Goal: Information Seeking & Learning: Learn about a topic

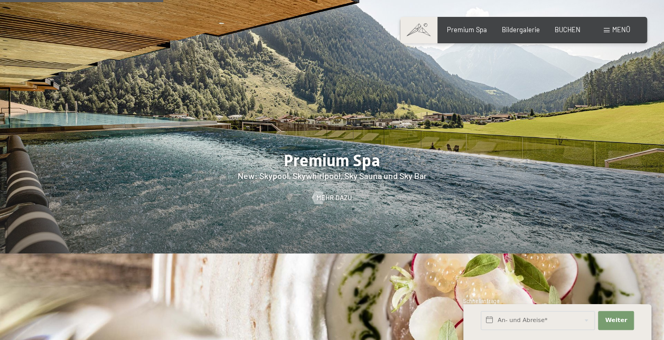
scroll to position [1002, 0]
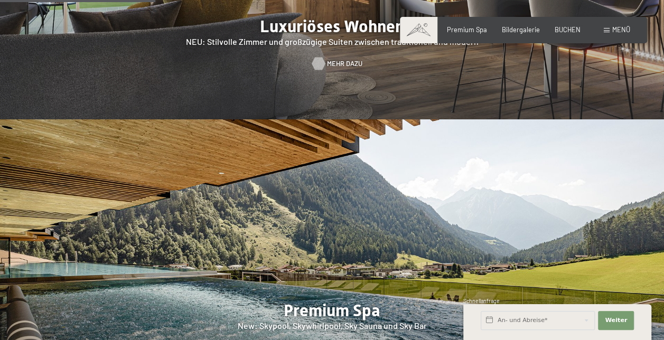
click at [334, 59] on span "Mehr dazu" at bounding box center [344, 64] width 35 height 10
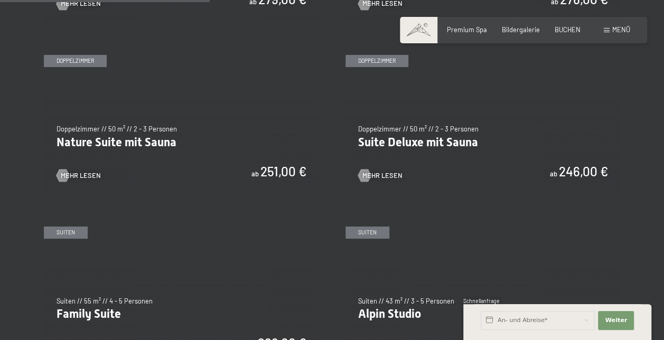
scroll to position [781, 0]
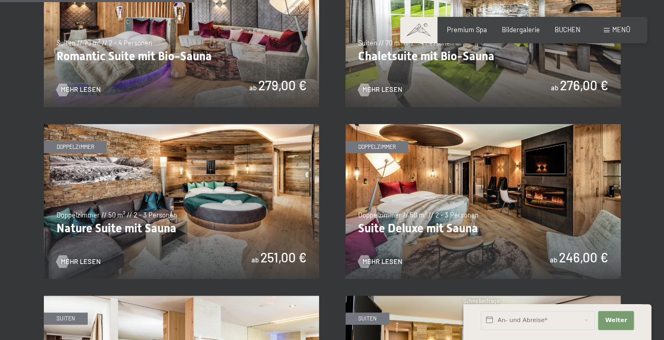
click at [422, 227] on img at bounding box center [482, 201] width 275 height 155
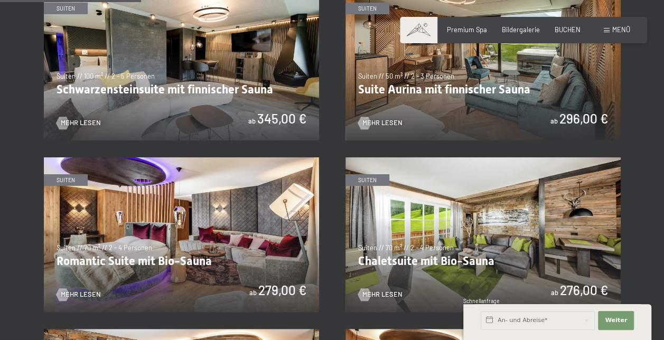
scroll to position [589, 0]
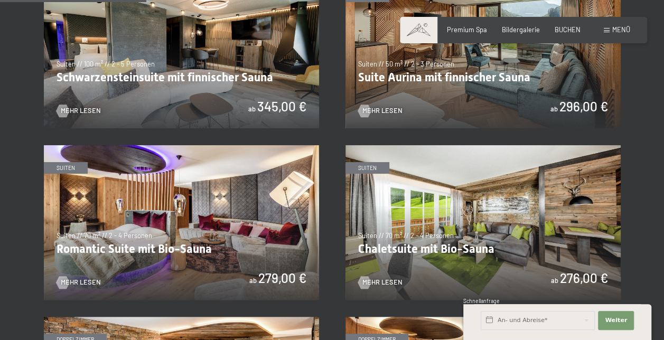
click at [190, 251] on img at bounding box center [181, 222] width 275 height 155
click at [579, 101] on img at bounding box center [482, 51] width 275 height 155
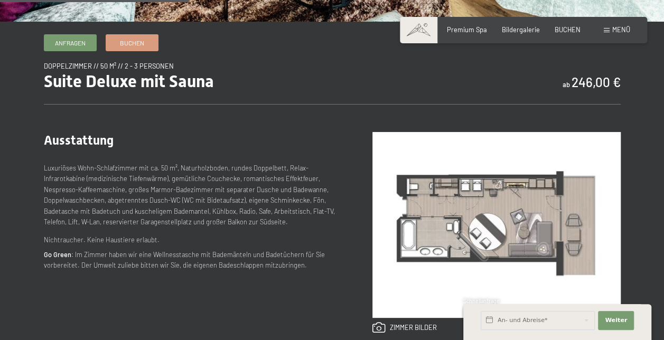
scroll to position [363, 0]
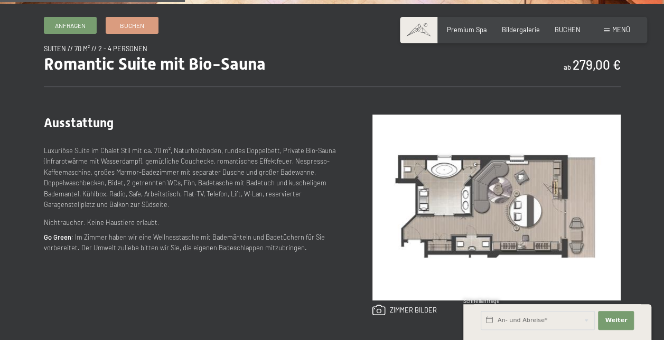
scroll to position [342, 0]
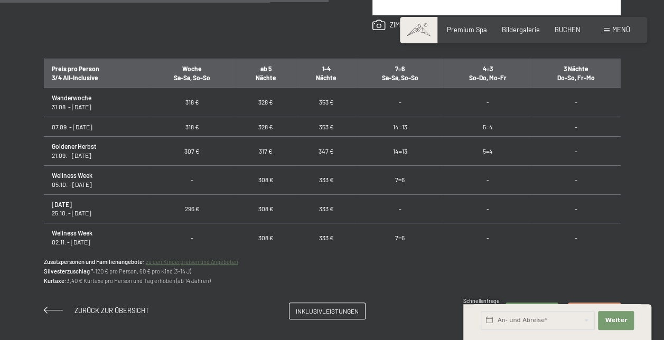
scroll to position [628, 0]
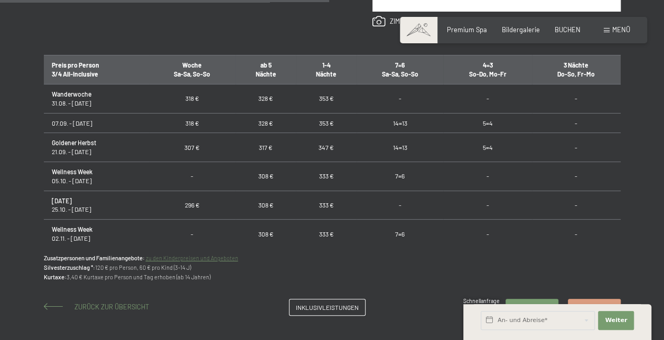
click at [120, 304] on span "Zurück zur Übersicht" at bounding box center [111, 306] width 74 height 8
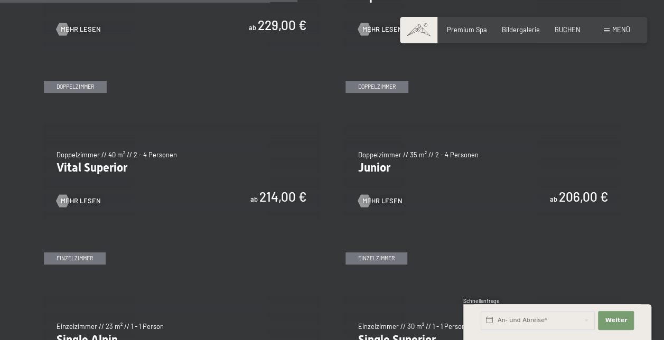
scroll to position [1198, 0]
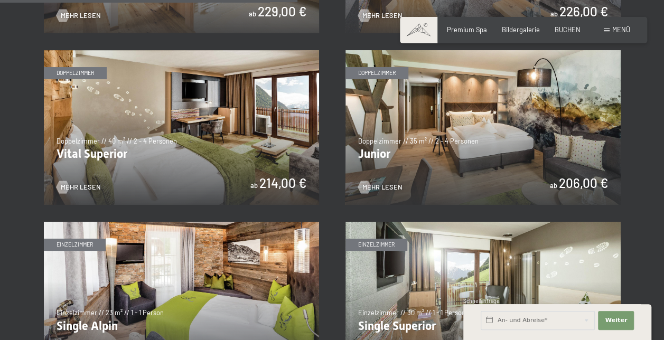
click at [100, 153] on img at bounding box center [181, 127] width 275 height 155
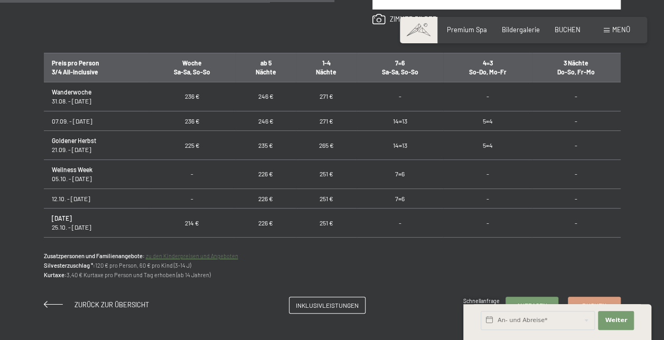
scroll to position [626, 0]
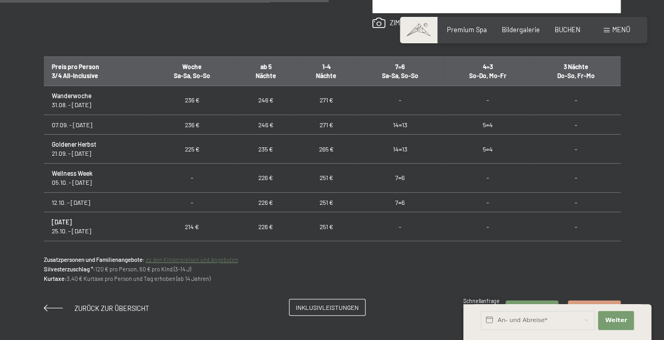
click at [328, 306] on span "Inklusivleistungen" at bounding box center [327, 307] width 63 height 9
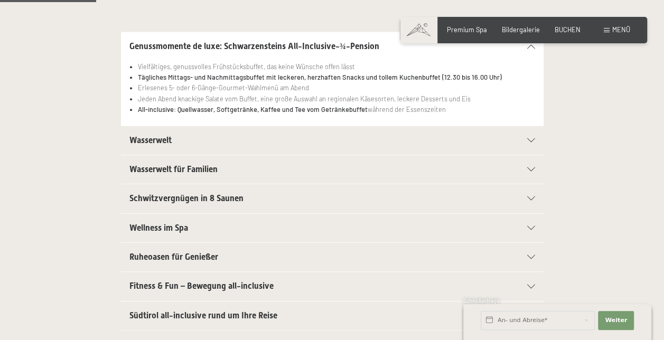
scroll to position [234, 0]
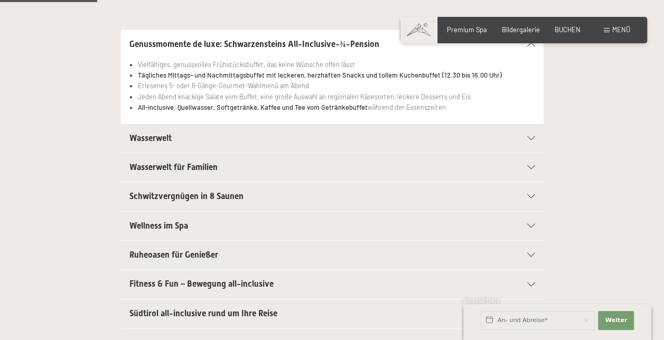
click at [185, 222] on span "Wellness im Spa" at bounding box center [158, 226] width 59 height 10
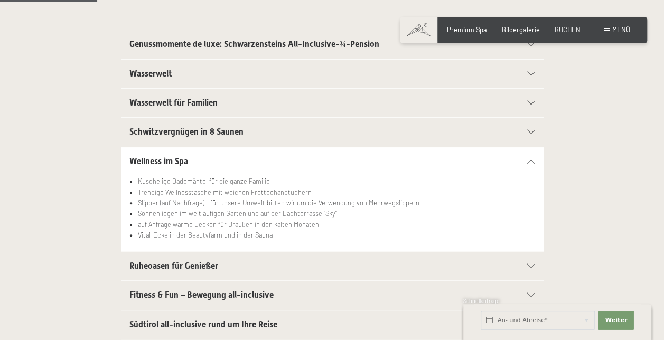
click at [529, 163] on div "Wellness im Spa" at bounding box center [331, 161] width 405 height 29
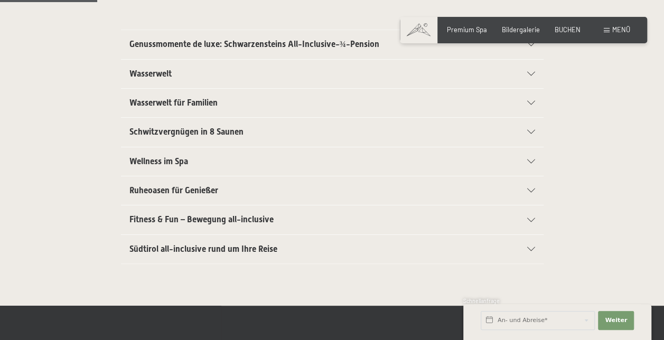
click at [528, 183] on div "Ruheoasen für Genießer" at bounding box center [331, 190] width 405 height 29
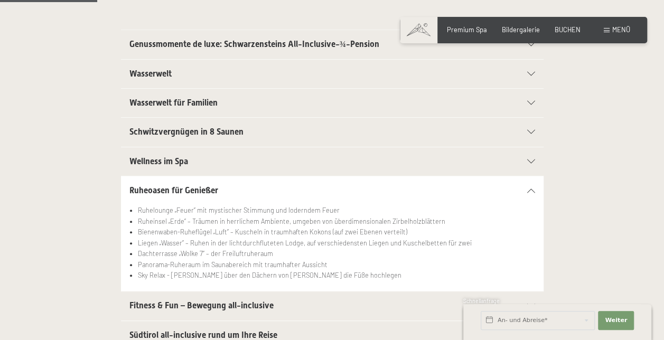
click at [528, 183] on div "Ruheoasen für Genießer" at bounding box center [331, 190] width 405 height 29
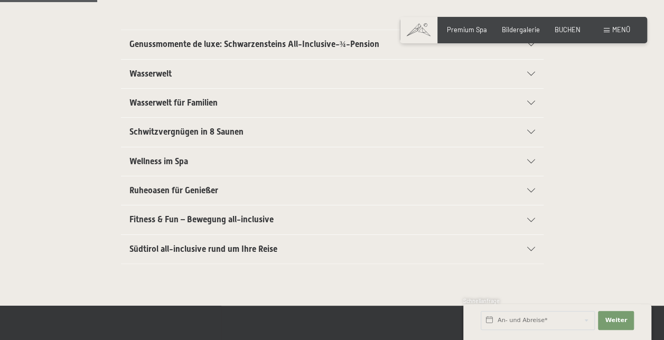
click at [527, 218] on icon at bounding box center [531, 220] width 8 height 4
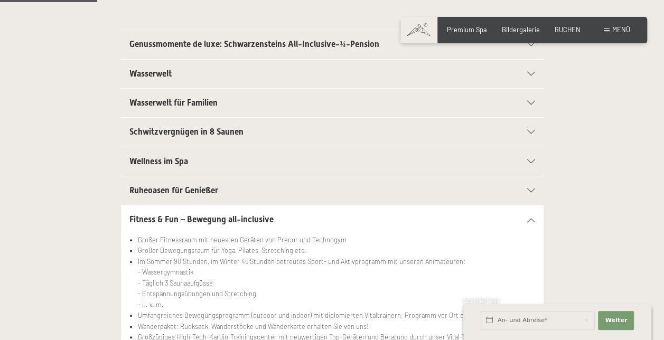
click at [527, 218] on icon at bounding box center [531, 220] width 8 height 4
